Goal: Task Accomplishment & Management: Manage account settings

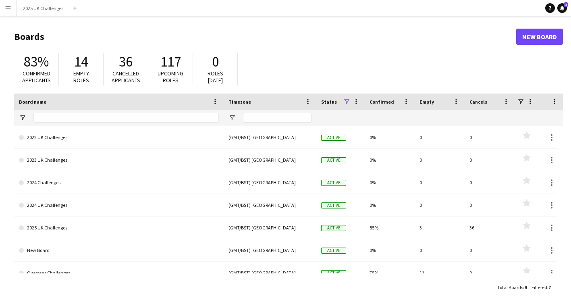
click at [23, 0] on div "2025 UK Challenges Close Add" at bounding box center [48, 8] width 64 height 16
click at [29, 6] on button "2025 UK Challenges Close" at bounding box center [44, 8] width 54 height 16
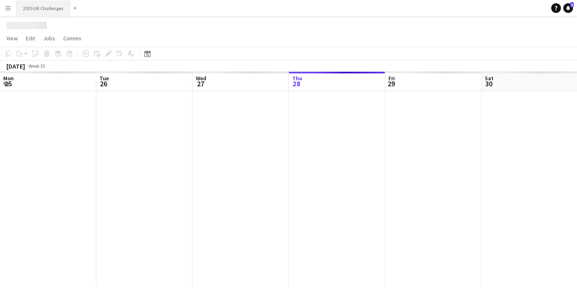
scroll to position [0, 193]
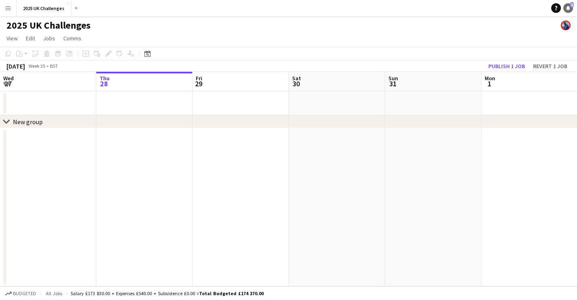
click at [570, 6] on span "1" at bounding box center [572, 4] width 4 height 5
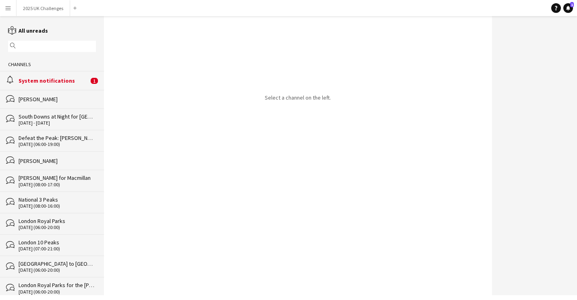
click at [61, 81] on div "System notifications" at bounding box center [54, 80] width 70 height 7
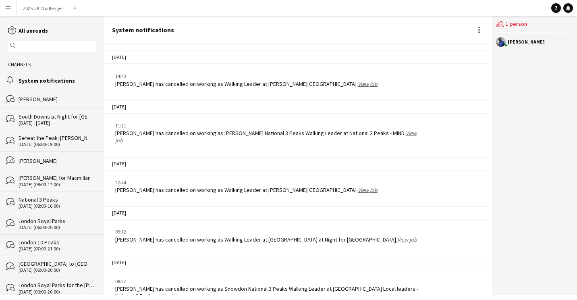
scroll to position [1151, 0]
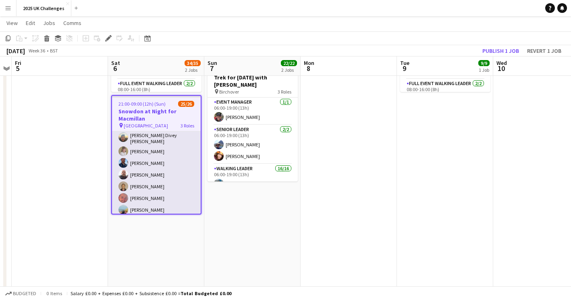
scroll to position [269, 0]
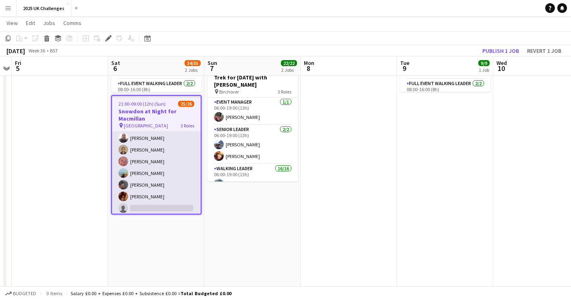
click at [164, 177] on app-card-role "Walking Leader 3A 20/21 21:00-09:00 (12h) [PERSON_NAME] [PERSON_NAME] [PERSON_N…" at bounding box center [156, 84] width 89 height 264
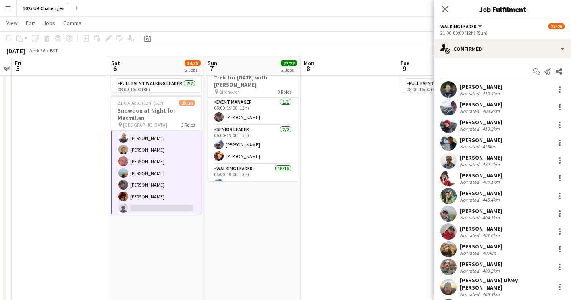
click at [187, 273] on app-date-cell "06:00-00:00 (18h) (Sun) 9/9 National 3 Peaks pin [PERSON_NAME], [PERSON_NAME] a…" at bounding box center [156, 161] width 96 height 384
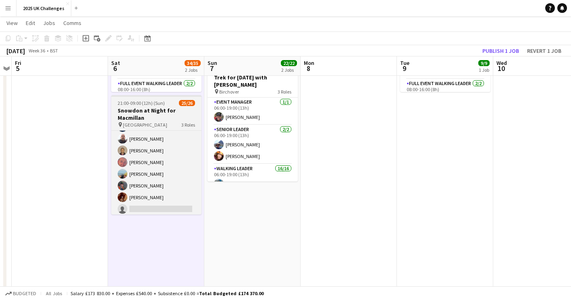
click at [137, 120] on h3 "Snowdon at Night for Macmillan" at bounding box center [156, 114] width 90 height 15
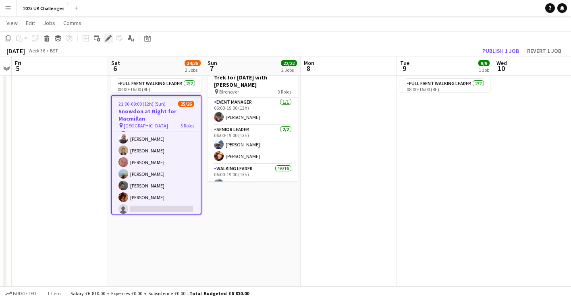
click at [107, 37] on icon "Edit" at bounding box center [108, 38] width 6 height 6
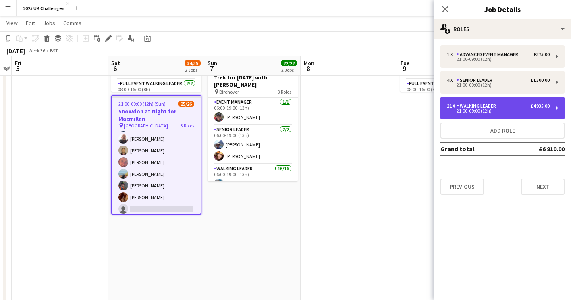
click at [482, 103] on div "21 x Walking Leader £4 935.00 21:00-09:00 (12h)" at bounding box center [503, 108] width 124 height 23
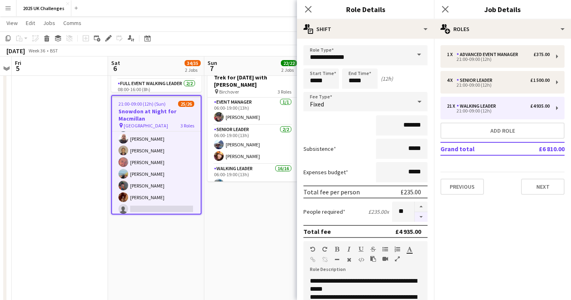
click at [419, 217] on button "button" at bounding box center [421, 217] width 13 height 10
type input "**"
click at [251, 223] on app-date-cell "05:00-12:00 (7h) 3/3 Snowdon Local leaders - National 3 Peaks pin Llanberis 1 R…" at bounding box center [252, 161] width 96 height 384
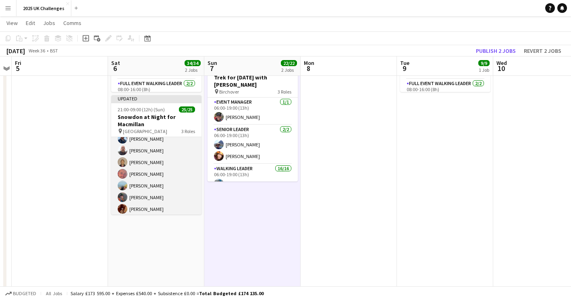
scroll to position [141, 0]
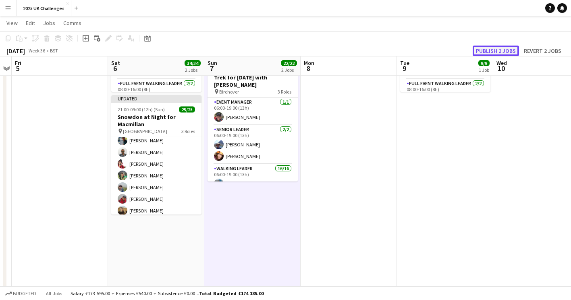
drag, startPoint x: 497, startPoint y: 50, endPoint x: 491, endPoint y: 50, distance: 6.5
click at [496, 50] on button "Publish 2 jobs" at bounding box center [496, 51] width 46 height 10
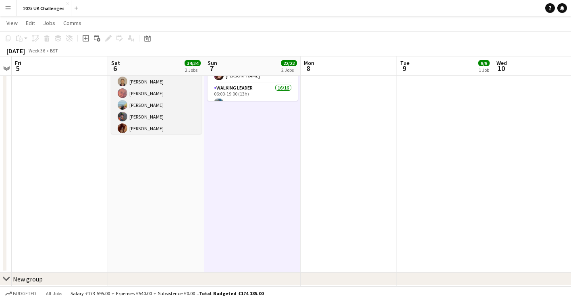
scroll to position [94, 0]
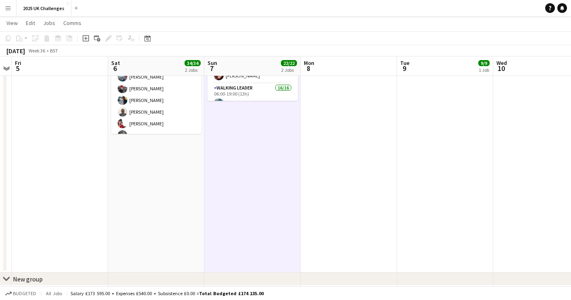
click at [11, 5] on button "Menu" at bounding box center [8, 8] width 16 height 16
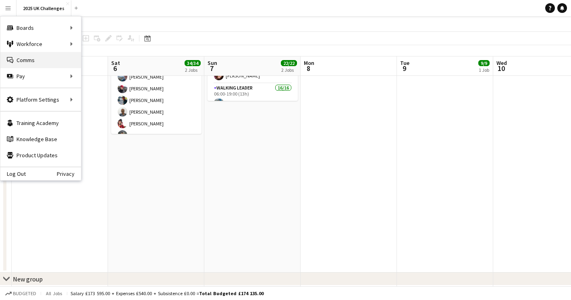
click at [23, 58] on link "Comms Comms" at bounding box center [40, 60] width 81 height 16
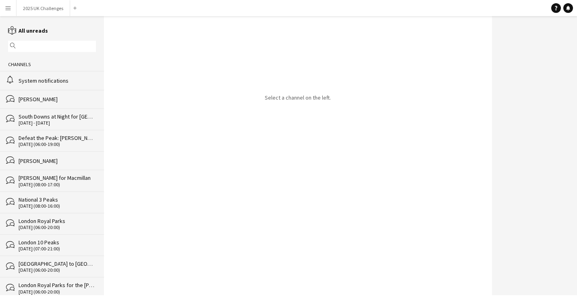
click at [65, 79] on div "System notifications" at bounding box center [57, 80] width 77 height 7
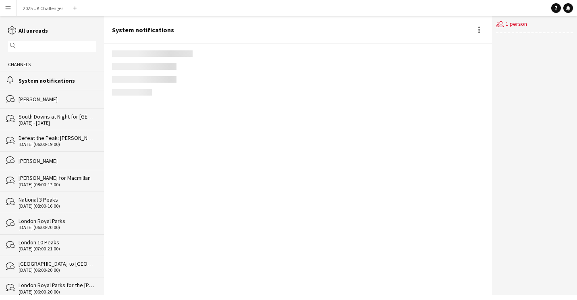
scroll to position [1151, 0]
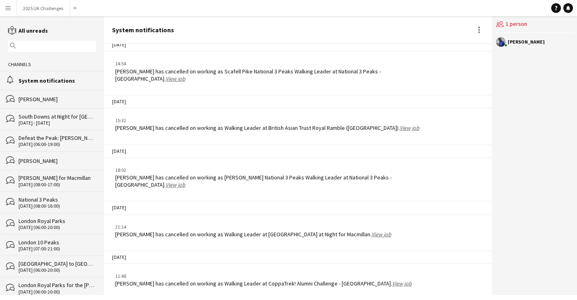
click at [7, 8] on app-icon "Menu" at bounding box center [8, 8] width 6 height 6
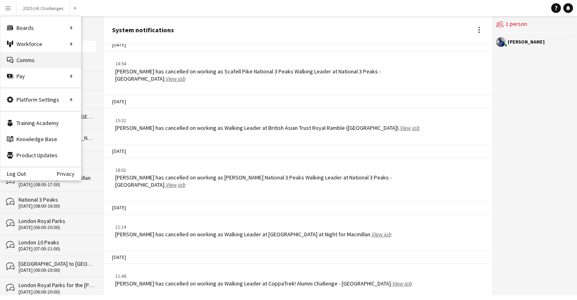
click at [31, 63] on link "Comms Comms" at bounding box center [40, 60] width 81 height 16
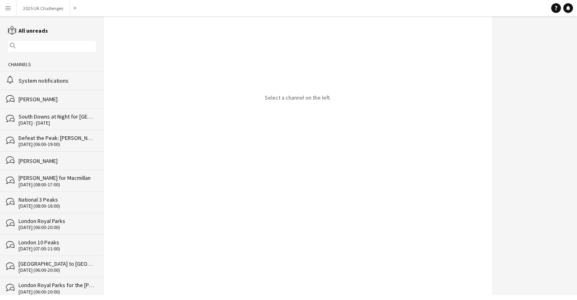
click at [36, 75] on div "alarm System notifications" at bounding box center [52, 80] width 104 height 19
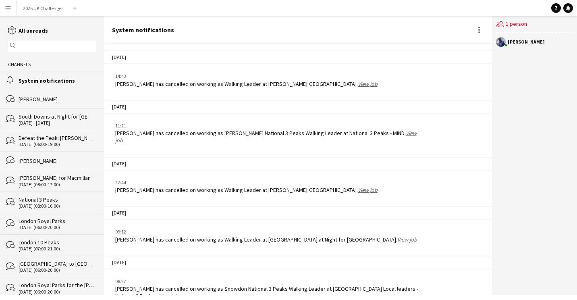
scroll to position [1151, 0]
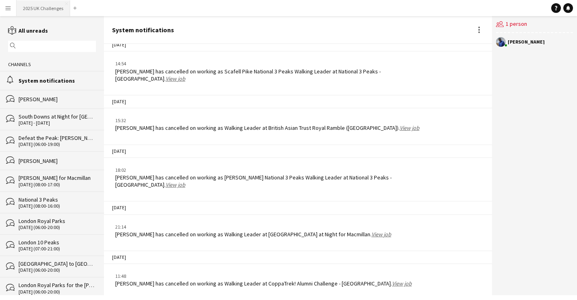
click at [27, 10] on button "2025 UK Challenges Close" at bounding box center [44, 8] width 54 height 16
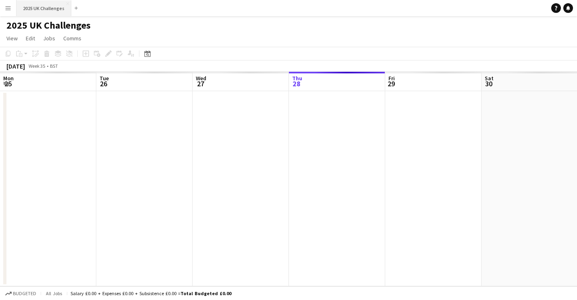
scroll to position [0, 193]
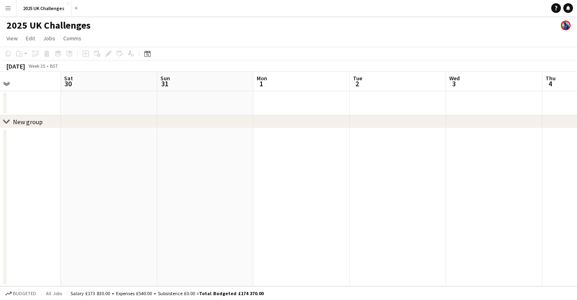
drag, startPoint x: 260, startPoint y: 143, endPoint x: 235, endPoint y: 143, distance: 25.4
click at [166, 139] on app-calendar-viewport "Tue 26 Wed 27 Thu 28 Fri 29 Sat 30 Sun 31 Mon 1 Tue 2 Wed 3 Thu 4 Fri 5" at bounding box center [288, 179] width 577 height 214
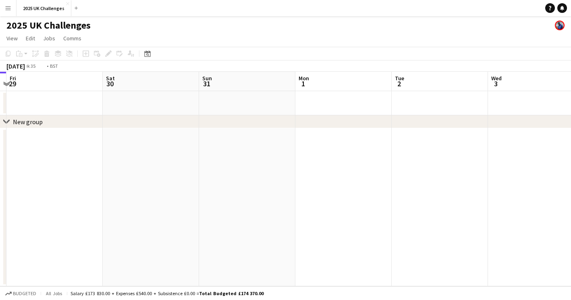
drag, startPoint x: 366, startPoint y: 151, endPoint x: 19, endPoint y: 133, distance: 346.7
click at [19, 133] on app-calendar-viewport "Tue 26 Wed 27 Thu 28 Fri 29 Sat 30 Sun 31 Mon 1 Tue 2 Wed 3 Thu 4 Fri 5" at bounding box center [285, 179] width 571 height 214
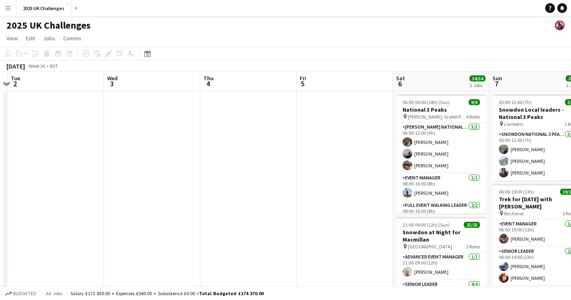
scroll to position [0, 281]
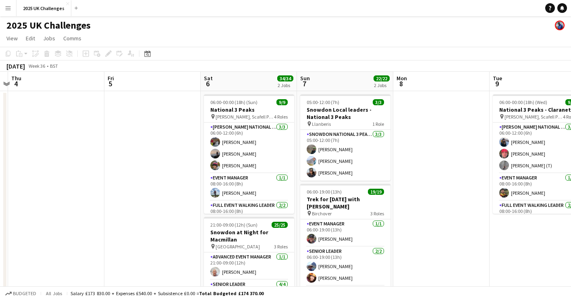
drag, startPoint x: 218, startPoint y: 148, endPoint x: 25, endPoint y: 138, distance: 192.6
click at [25, 138] on app-calendar-viewport "Mon 1 Tue 2 Wed 3 Thu 4 Fri 5 Sat 6 34/34 2 Jobs Sun 7 22/22 2 Jobs Mon 8 Tue 9…" at bounding box center [285, 231] width 571 height 318
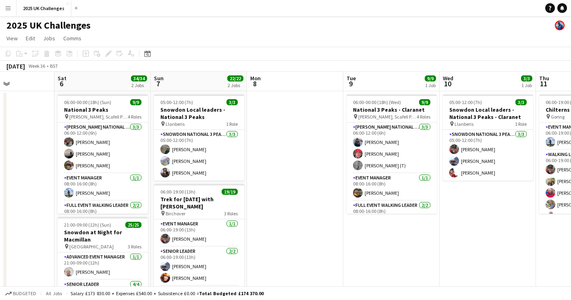
scroll to position [0, 243]
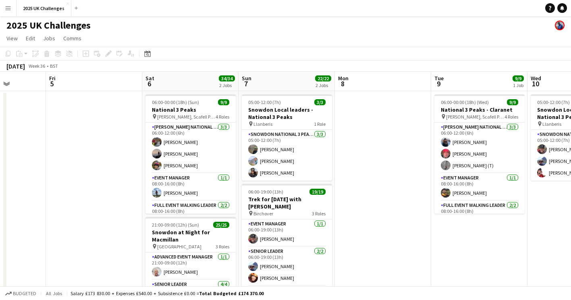
click at [374, 153] on app-calendar-viewport "Tue 2 Wed 3 Thu 4 Fri 5 Sat 6 34/34 2 Jobs Sun 7 22/22 2 Jobs Mon 8 Tue 9 9/9 1…" at bounding box center [285, 292] width 571 height 440
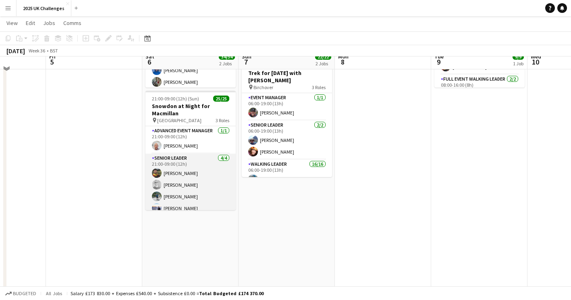
scroll to position [144, 0]
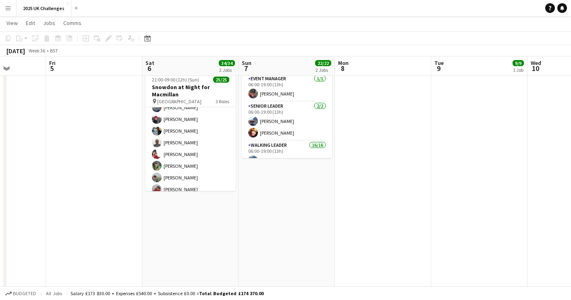
click at [185, 168] on app-card-role "Walking Leader 20/20 21:00-09:00 (12h) [PERSON_NAME] [PERSON_NAME] [PERSON_NAME…" at bounding box center [191, 202] width 90 height 252
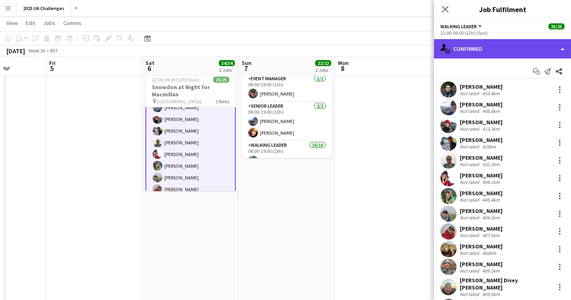
click at [485, 46] on div "single-neutral-actions-check-2 Confirmed" at bounding box center [502, 48] width 137 height 19
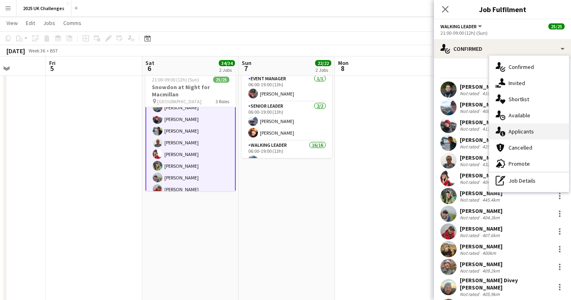
click at [528, 125] on div "single-neutral-actions-information Applicants" at bounding box center [529, 131] width 80 height 16
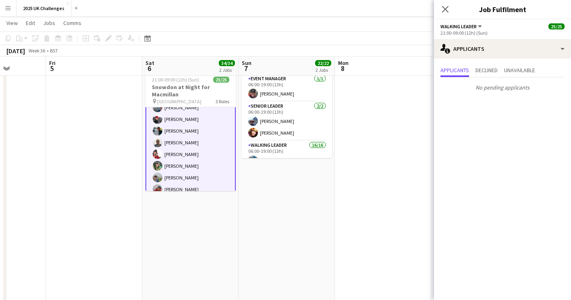
click at [314, 193] on app-date-cell "05:00-12:00 (7h) 3/3 Snowdon Local leaders - National 3 Peaks pin Llanberis 1 R…" at bounding box center [287, 138] width 96 height 384
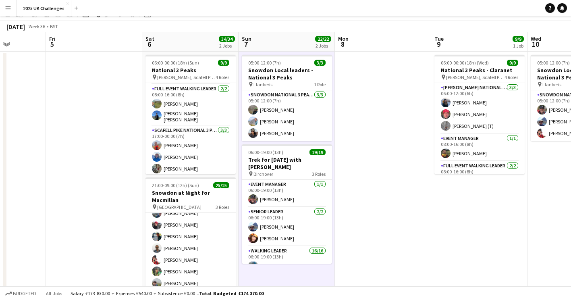
scroll to position [40, 0]
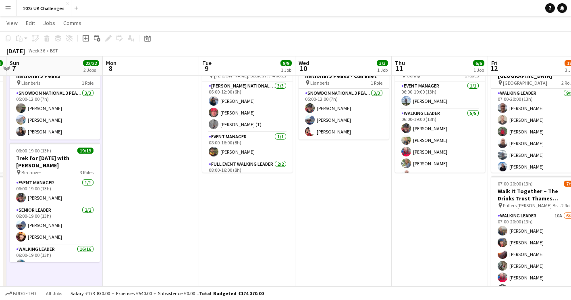
drag, startPoint x: 356, startPoint y: 222, endPoint x: 243, endPoint y: 212, distance: 113.7
click at [237, 214] on app-calendar-viewport "Thu 4 Fri 5 Sat 6 34/34 2 Jobs Sun 7 22/22 2 Jobs Mon 8 Tue 9 9/9 1 Job Wed 10 …" at bounding box center [285, 289] width 571 height 597
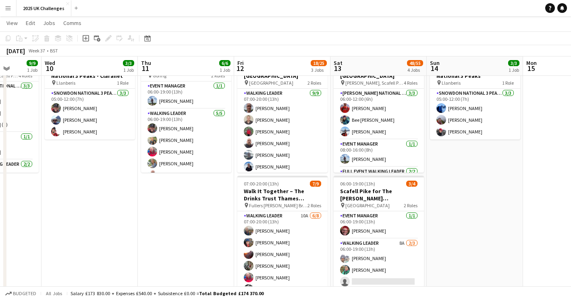
drag, startPoint x: 390, startPoint y: 214, endPoint x: 215, endPoint y: 188, distance: 176.8
click at [137, 201] on app-calendar-viewport "Sun 7 22/22 2 Jobs Mon 8 Tue 9 9/9 1 Job Wed 10 3/3 1 Job Thu 11 6/6 1 Job Fri …" at bounding box center [285, 289] width 571 height 597
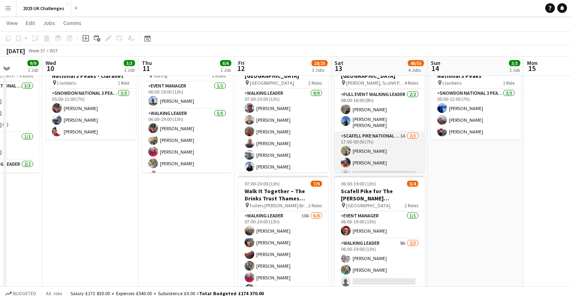
click at [382, 153] on app-card-role "Scafell Pike National 3 Peaks Walking Leader 1A [DATE] 17:00-00:00 (7h) [PERSON…" at bounding box center [380, 156] width 90 height 51
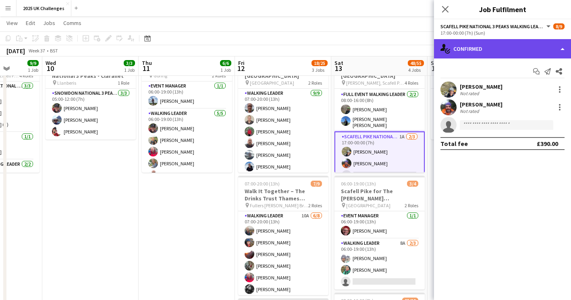
click at [476, 50] on div "single-neutral-actions-check-2 Confirmed" at bounding box center [502, 48] width 137 height 19
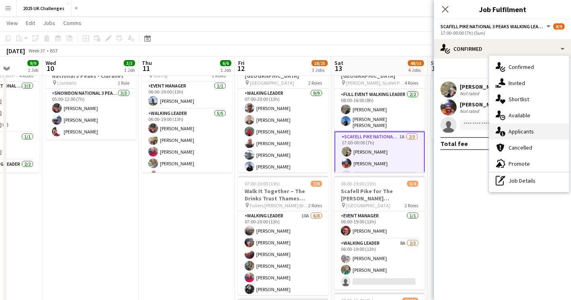
click at [513, 130] on div "single-neutral-actions-information Applicants" at bounding box center [529, 131] width 80 height 16
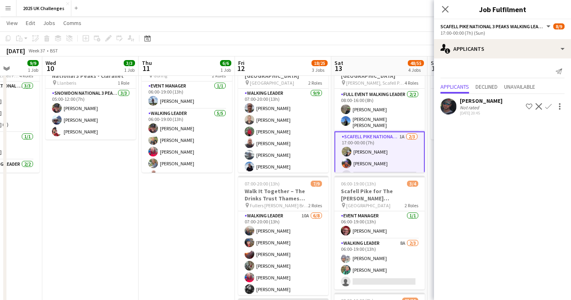
drag, startPoint x: 375, startPoint y: 145, endPoint x: 378, endPoint y: 156, distance: 11.0
click at [375, 146] on app-card-role "Scafell Pike National 3 Peaks Walking Leader 1A [DATE] 17:00-00:00 (7h) [PERSON…" at bounding box center [380, 157] width 90 height 52
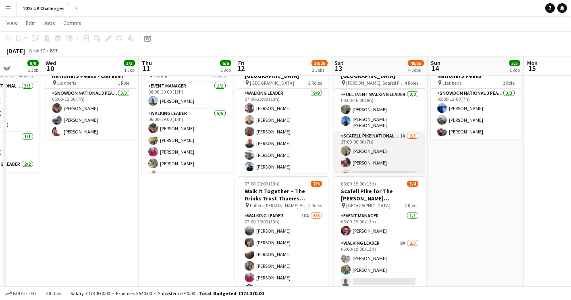
click at [372, 162] on app-card-role "Scafell Pike National 3 Peaks Walking Leader 1A [DATE] 17:00-00:00 (7h) [PERSON…" at bounding box center [380, 156] width 90 height 51
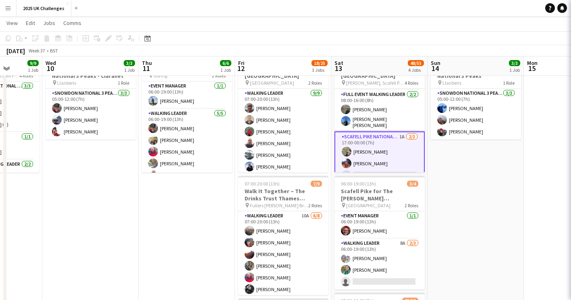
scroll to position [0, 247]
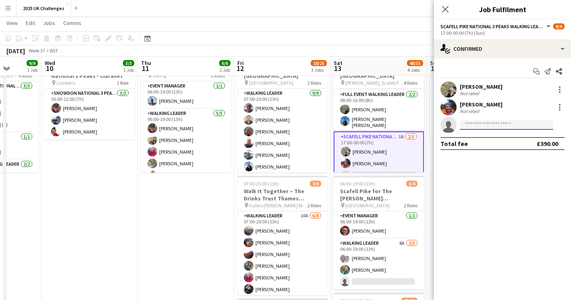
click at [482, 123] on input at bounding box center [507, 125] width 94 height 10
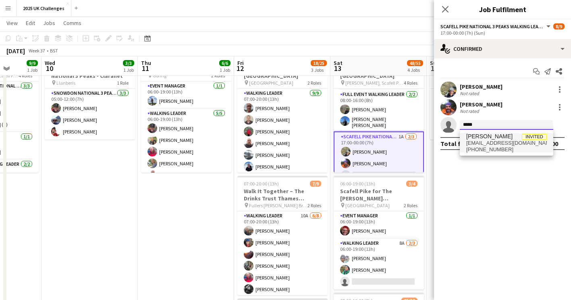
type input "*****"
click at [480, 141] on span "[EMAIL_ADDRESS][DOMAIN_NAME]" at bounding box center [506, 143] width 81 height 6
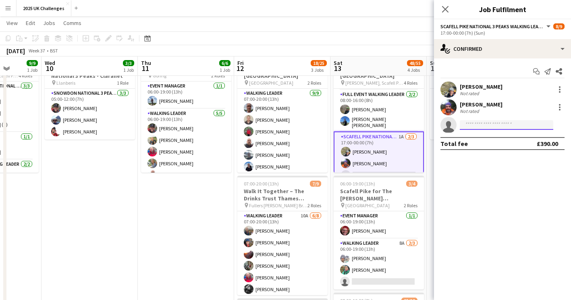
scroll to position [0, 0]
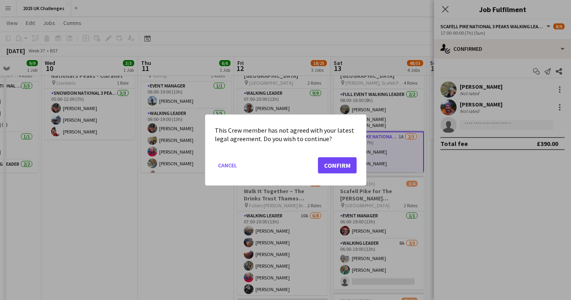
click at [515, 207] on div at bounding box center [285, 150] width 571 height 300
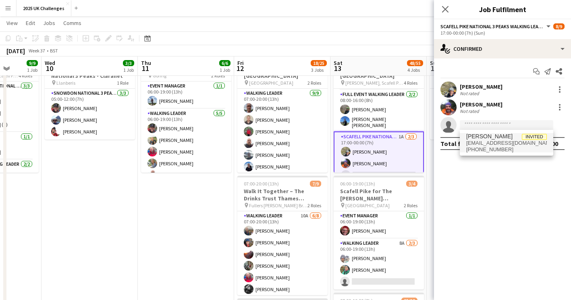
click at [223, 235] on app-date-cell "06:00-19:00 (13h) 6/6 Chilterns Challenge pin Goring 2 Roles Event Manager [DAT…" at bounding box center [186, 300] width 96 height 501
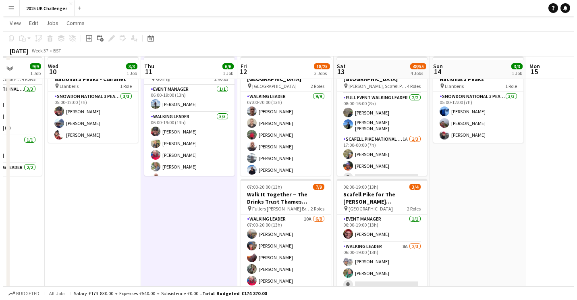
scroll to position [0, 0]
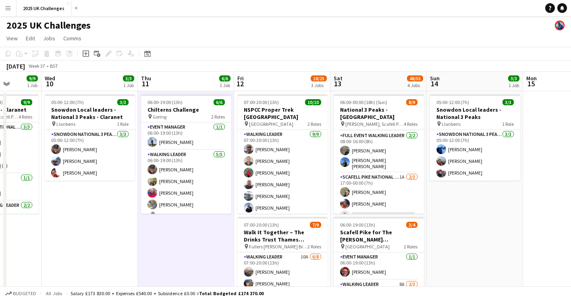
click at [11, 10] on app-icon "Menu" at bounding box center [8, 8] width 6 height 6
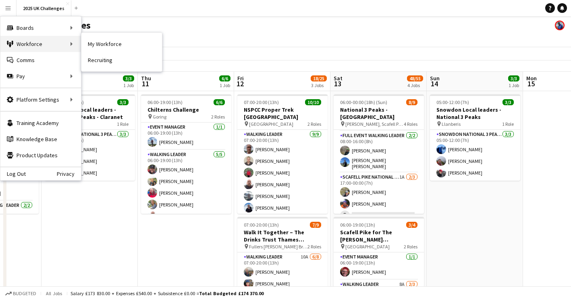
click at [28, 41] on div "Workforce Workforce" at bounding box center [40, 44] width 81 height 16
click at [94, 46] on link "My Workforce" at bounding box center [121, 44] width 81 height 16
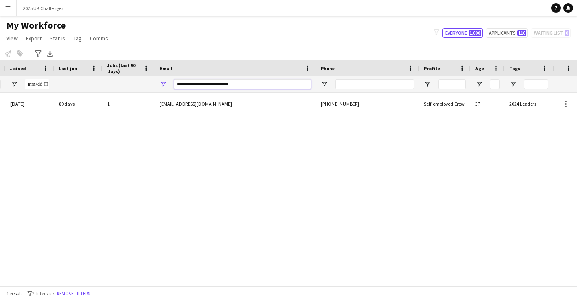
drag, startPoint x: 499, startPoint y: 86, endPoint x: 577, endPoint y: 86, distance: 77.4
click at [577, 86] on html "Menu Boards Boards Boards All jobs Status Workforce Workforce My Workforce Recr…" at bounding box center [288, 150] width 577 height 300
type input "*"
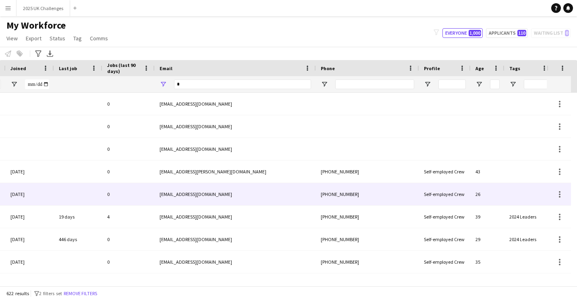
click at [73, 192] on div at bounding box center [78, 194] width 48 height 22
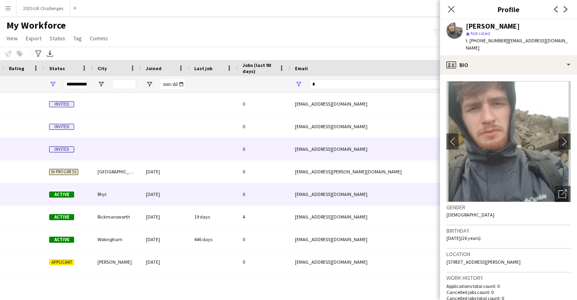
click at [294, 153] on div "[EMAIL_ADDRESS][DOMAIN_NAME]" at bounding box center [370, 149] width 161 height 22
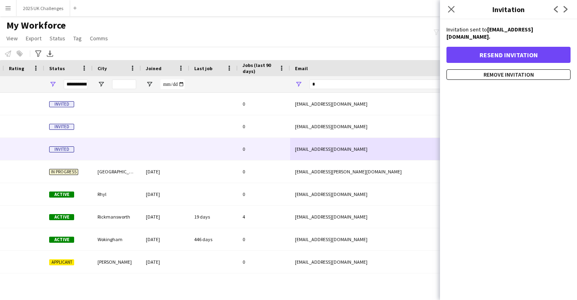
click at [371, 37] on div "My Workforce View Views Default view New view Update view Delete view Edit name…" at bounding box center [288, 32] width 577 height 27
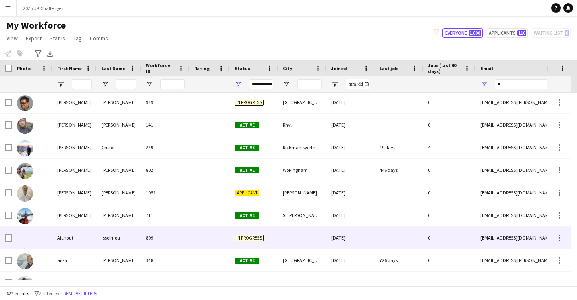
scroll to position [81, 0]
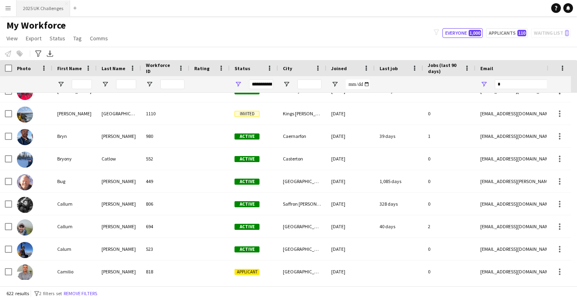
click at [30, 9] on button "2025 UK Challenges Close" at bounding box center [44, 8] width 54 height 16
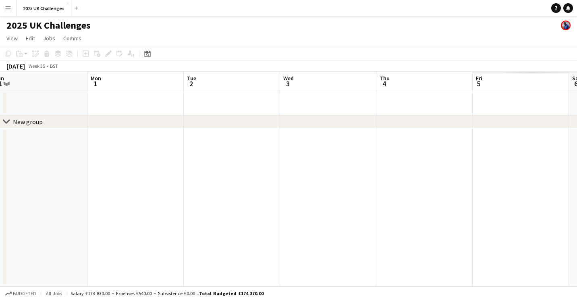
drag, startPoint x: 350, startPoint y: 156, endPoint x: 16, endPoint y: 163, distance: 334.6
click at [16, 164] on app-calendar-viewport "Wed 27 Thu 28 Fri 29 Sat 30 Sun 31 Mon 1 Tue 2 Wed 3 Thu 4 Fri 5 Sat 6" at bounding box center [288, 179] width 577 height 214
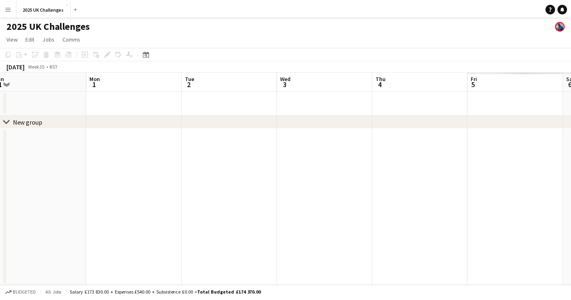
scroll to position [0, 238]
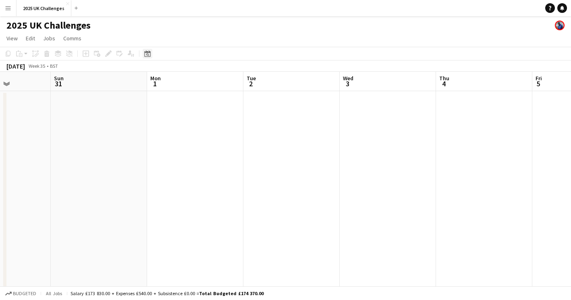
click at [149, 53] on icon "Date picker" at bounding box center [147, 53] width 6 height 6
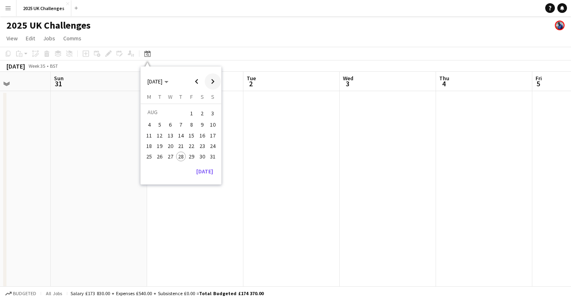
click at [214, 83] on span "Next month" at bounding box center [213, 81] width 16 height 16
click at [194, 81] on span "Previous month" at bounding box center [197, 81] width 16 height 16
click at [213, 83] on span "Next month" at bounding box center [213, 81] width 16 height 16
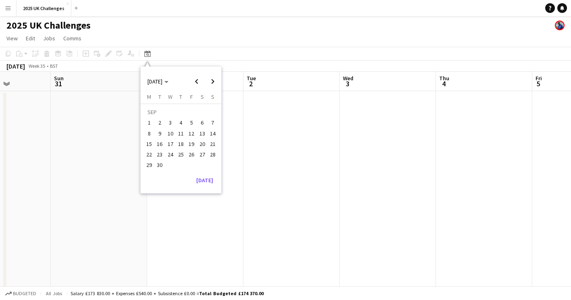
click at [195, 133] on span "12" at bounding box center [192, 134] width 10 height 10
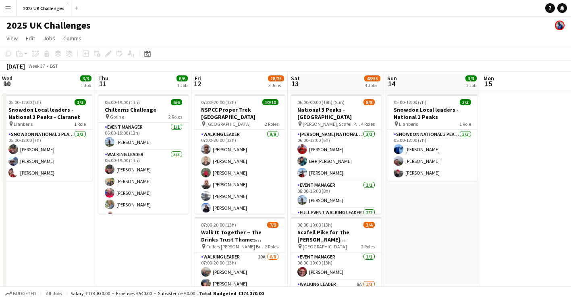
scroll to position [0, 246]
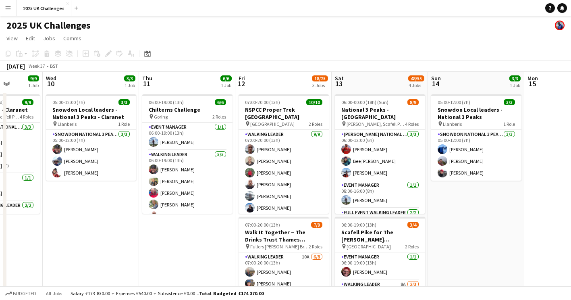
drag, startPoint x: 532, startPoint y: 207, endPoint x: 541, endPoint y: 205, distance: 9.0
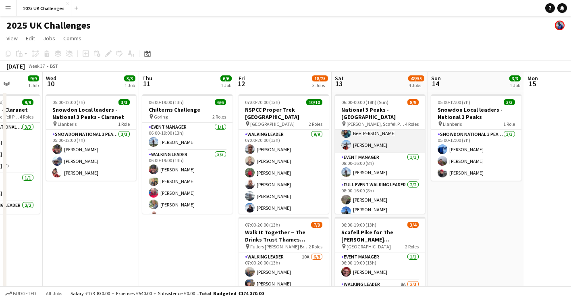
scroll to position [77, 0]
